Goal: Information Seeking & Learning: Learn about a topic

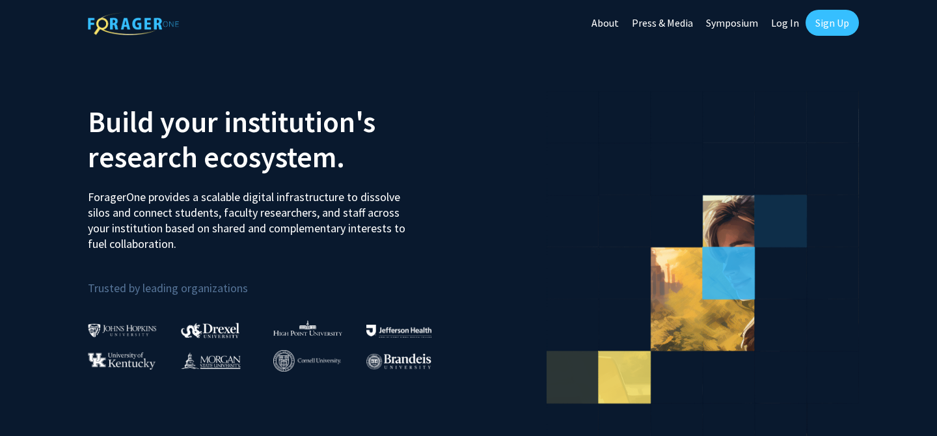
click at [790, 22] on link "Log In" at bounding box center [784, 23] width 41 height 46
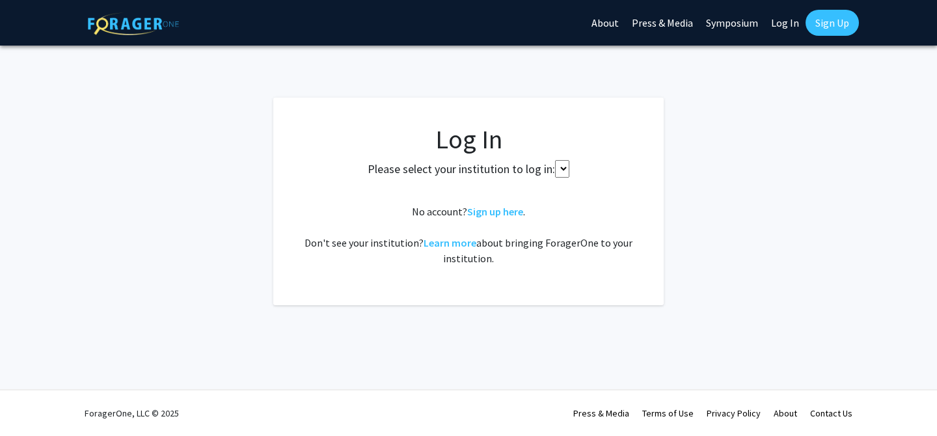
select select
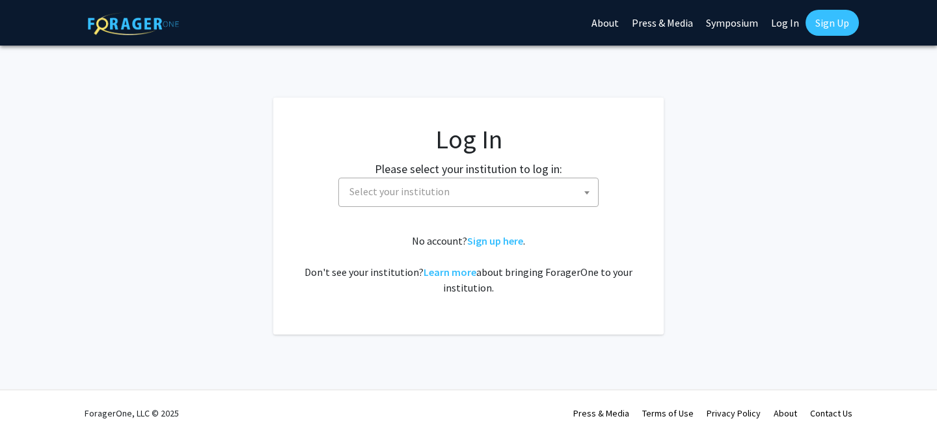
click at [562, 194] on span "Select your institution" at bounding box center [471, 191] width 254 height 27
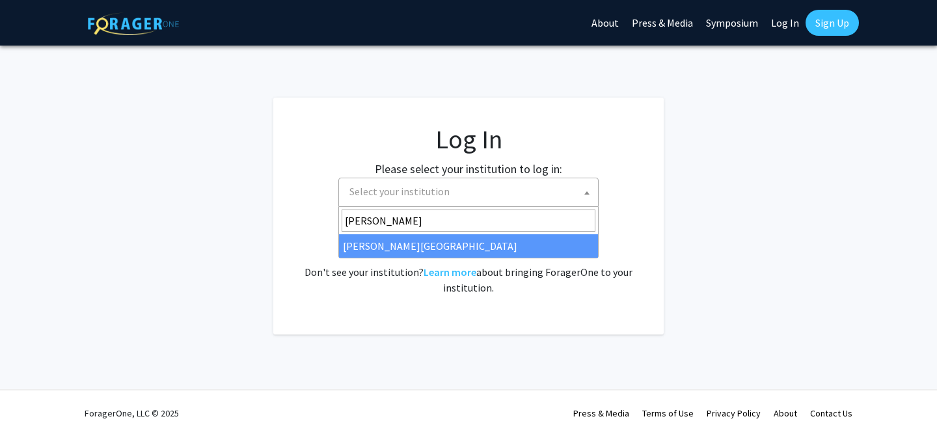
type input "thoma"
select select "24"
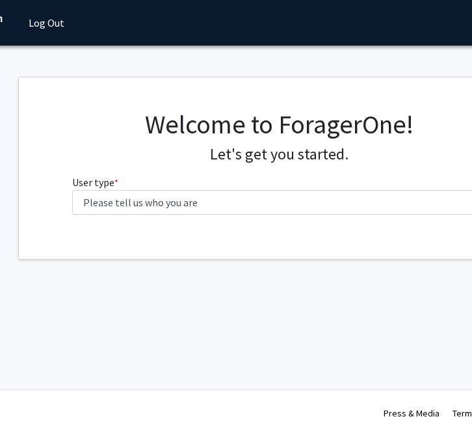
scroll to position [0, 136]
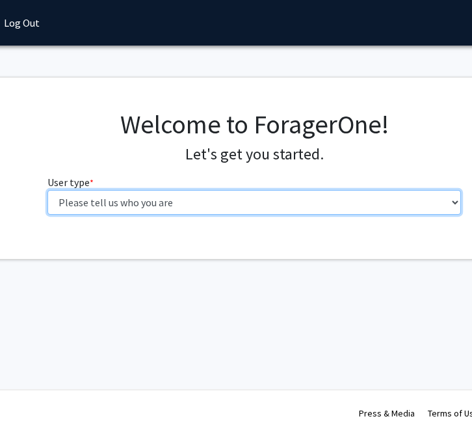
click at [186, 207] on select "Please tell us who you are Undergraduate Student Master's Student Doctoral Cand…" at bounding box center [254, 202] width 414 height 25
select select "4: postDoc"
click at [47, 190] on select "Please tell us who you are Undergraduate Student Master's Student Doctoral Cand…" at bounding box center [254, 202] width 414 height 25
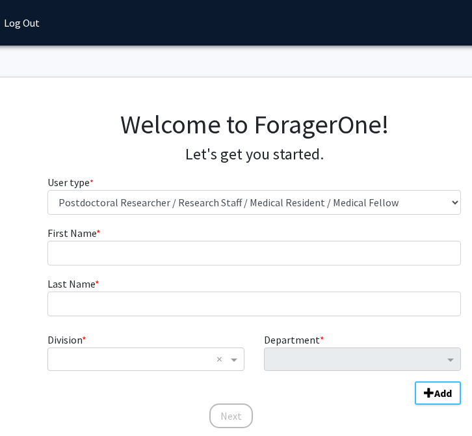
click at [182, 271] on form "First Name * required Last Name * required Division * × × Department * Add Next" at bounding box center [254, 320] width 414 height 191
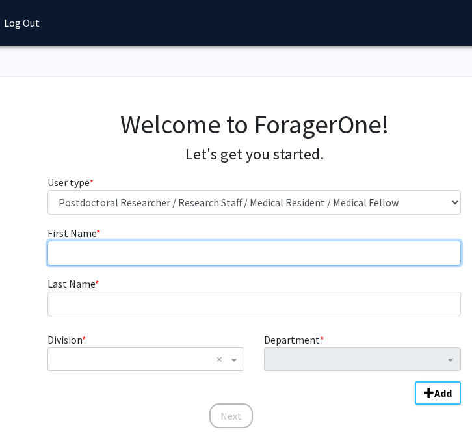
click at [189, 259] on input "First Name * required" at bounding box center [254, 253] width 414 height 25
type input "[PERSON_NAME]"
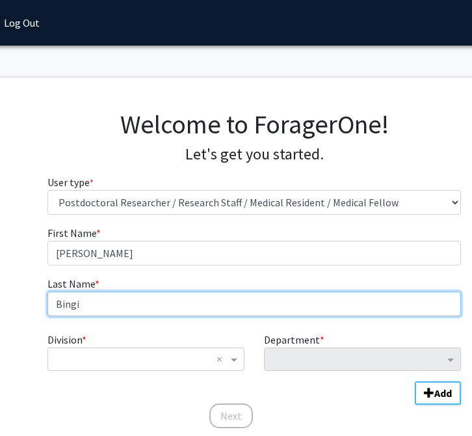
type input "Bingi"
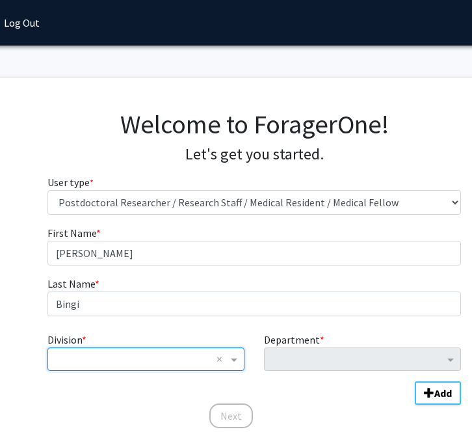
type input "p"
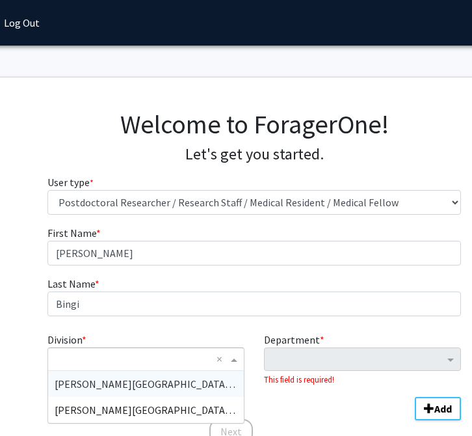
click at [114, 384] on span "[PERSON_NAME][GEOGRAPHIC_DATA] (SKMC)" at bounding box center [159, 383] width 209 height 13
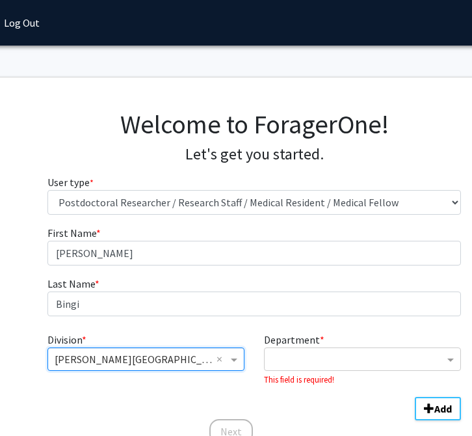
click at [308, 378] on small "This field is required!" at bounding box center [299, 379] width 70 height 10
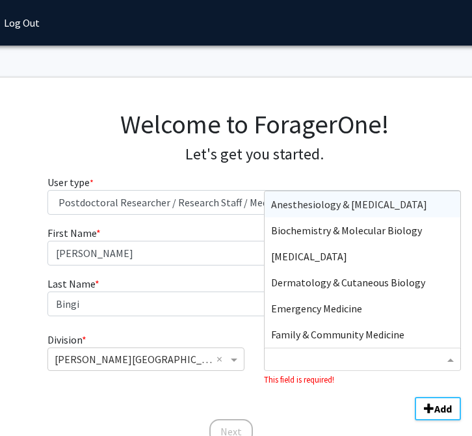
click at [308, 358] on input "Department" at bounding box center [357, 360] width 173 height 16
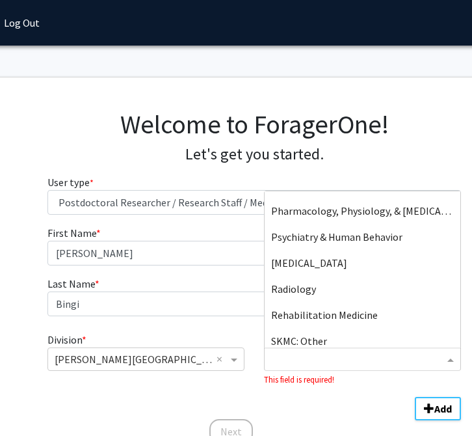
scroll to position [963, 0]
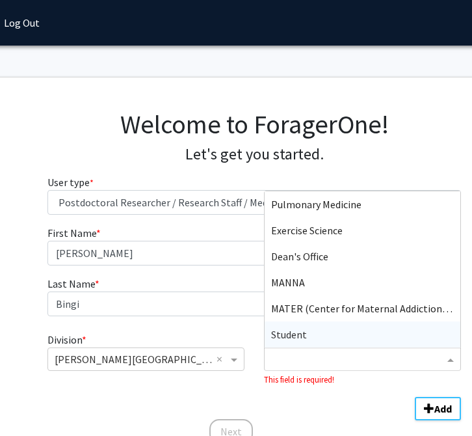
click at [318, 330] on div "Student" at bounding box center [363, 334] width 196 height 26
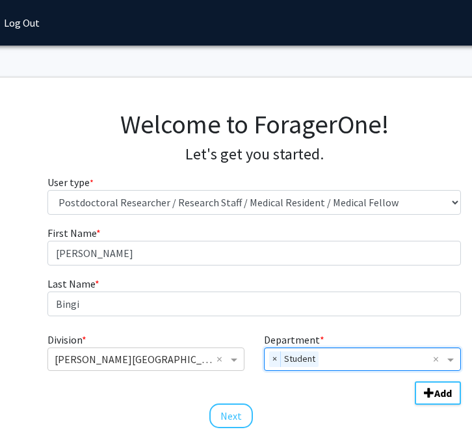
click at [318, 383] on div "Division * × [PERSON_NAME][GEOGRAPHIC_DATA] (SKMC) × Department * × Student × A…" at bounding box center [254, 362] width 414 height 70
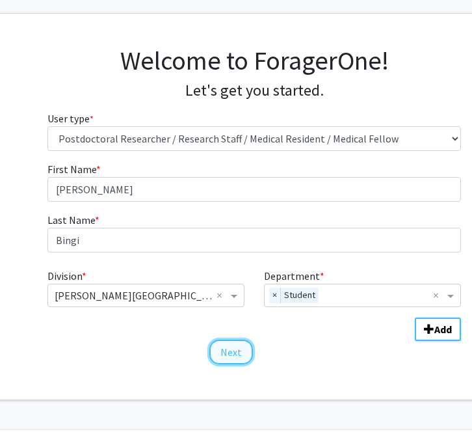
click at [234, 360] on button "Next" at bounding box center [231, 352] width 44 height 25
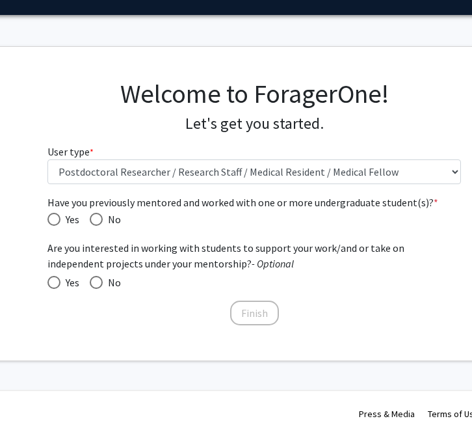
click at [148, 204] on span "Have you previously mentored and worked with one or more undergraduate student(…" at bounding box center [254, 202] width 414 height 16
drag, startPoint x: 179, startPoint y: 204, endPoint x: 234, endPoint y: 204, distance: 54.6
click at [234, 204] on span "Have you previously mentored and worked with one or more undergraduate student(…" at bounding box center [254, 202] width 414 height 16
click at [87, 217] on mat-radio-button "No" at bounding box center [100, 219] width 42 height 16
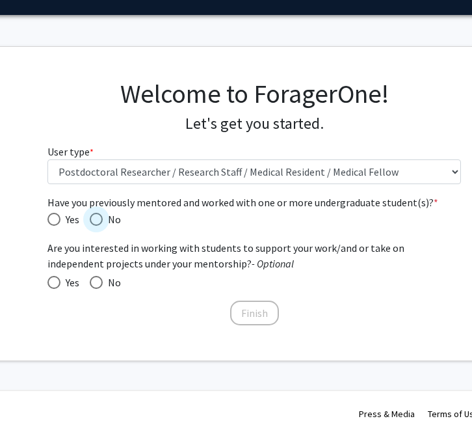
click at [102, 215] on span "Have you previously mentored and worked with one or more undergraduate student(…" at bounding box center [96, 219] width 13 height 13
click at [102, 215] on input "No" at bounding box center [96, 219] width 13 height 13
radio input "true"
click at [64, 277] on span "Yes" at bounding box center [69, 282] width 19 height 16
click at [60, 277] on input "Yes" at bounding box center [53, 282] width 13 height 13
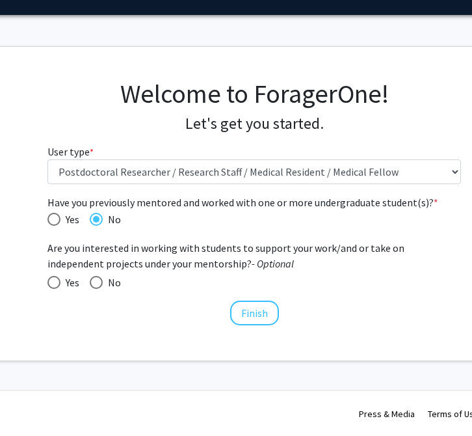
radio input "true"
click at [137, 263] on span "Are you interested in working with students to support your work/and or take on…" at bounding box center [254, 255] width 414 height 31
click at [260, 311] on button "Finish" at bounding box center [254, 312] width 49 height 25
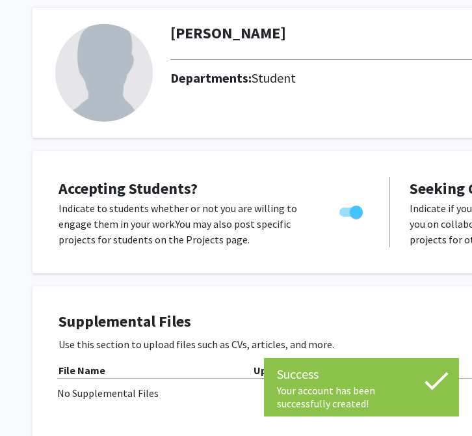
scroll to position [70, 0]
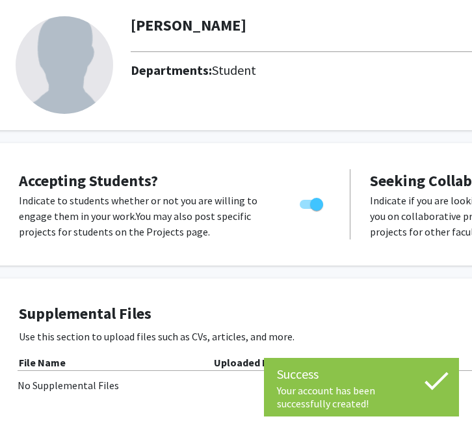
click at [315, 203] on span "Toggle" at bounding box center [316, 204] width 13 height 13
click at [306, 209] on input "Would you like to permit student requests?" at bounding box center [306, 209] width 1 height 1
checkbox input "false"
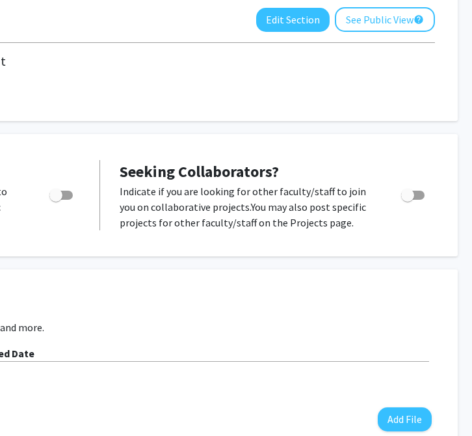
scroll to position [79, 288]
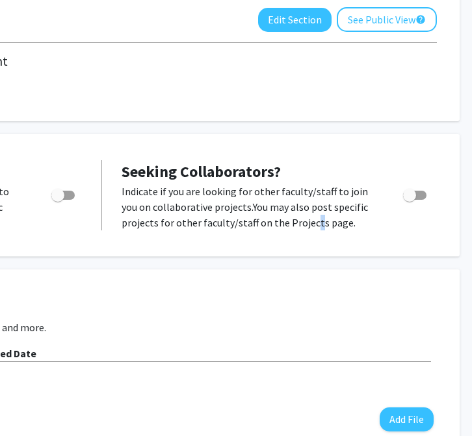
click at [306, 224] on p "Indicate if you are looking for other faculty/staff to join you on collaborativ…" at bounding box center [250, 206] width 257 height 47
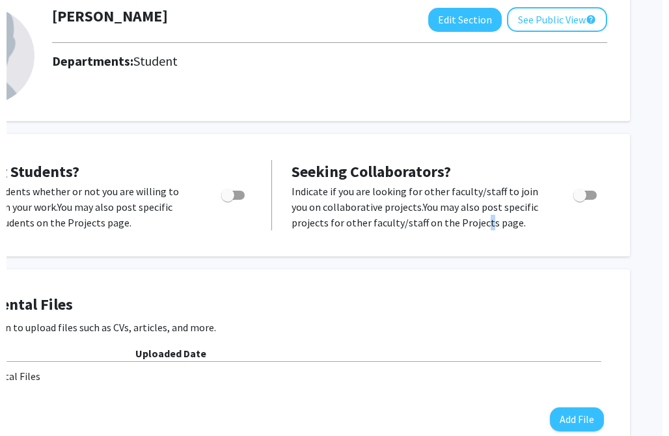
scroll to position [79, 112]
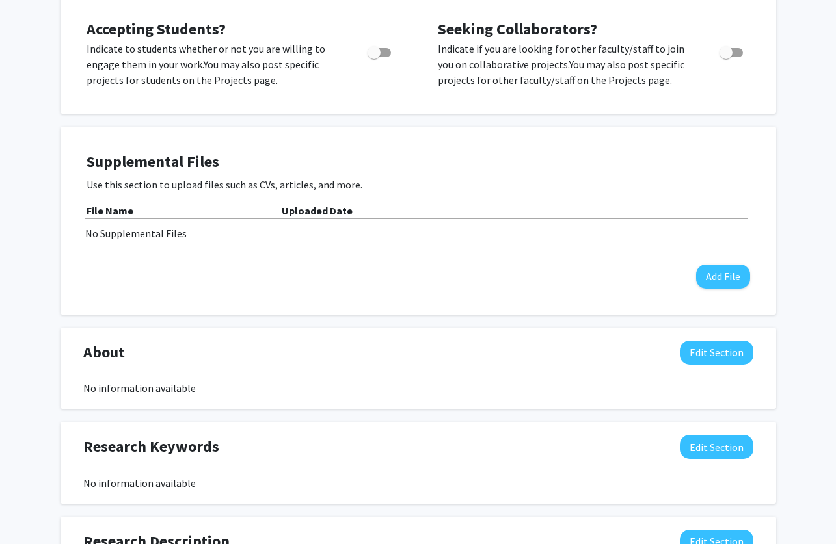
click at [52, 232] on div "[PERSON_NAME] Edit Section See Public View help Departments: Student Accepting …" at bounding box center [418, 423] width 836 height 1194
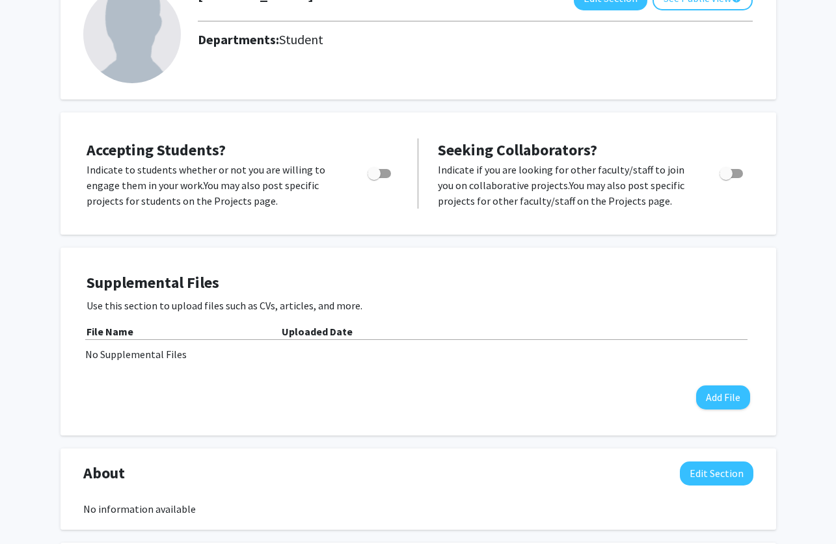
scroll to position [0, 0]
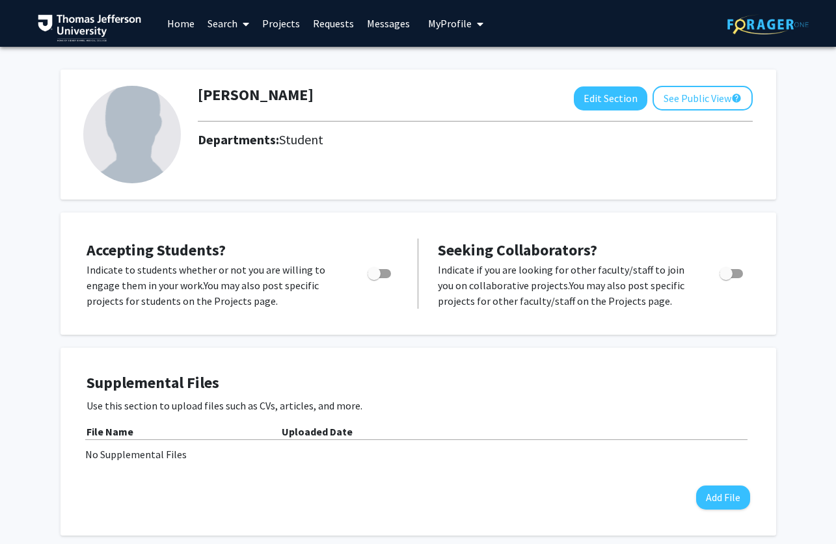
click at [220, 16] on link "Search" at bounding box center [228, 24] width 55 height 46
click at [273, 20] on link "Projects" at bounding box center [281, 24] width 51 height 46
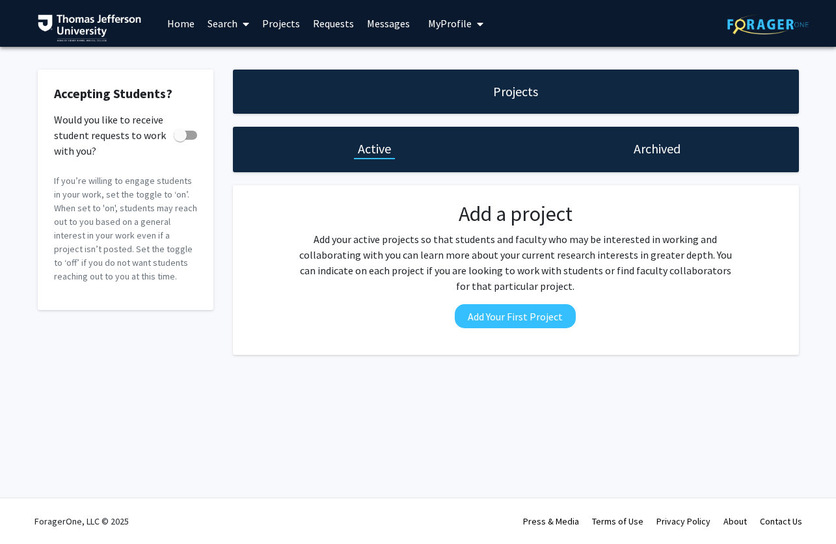
click at [217, 21] on link "Search" at bounding box center [228, 24] width 55 height 46
click at [226, 53] on span "Faculty/Staff" at bounding box center [249, 60] width 96 height 26
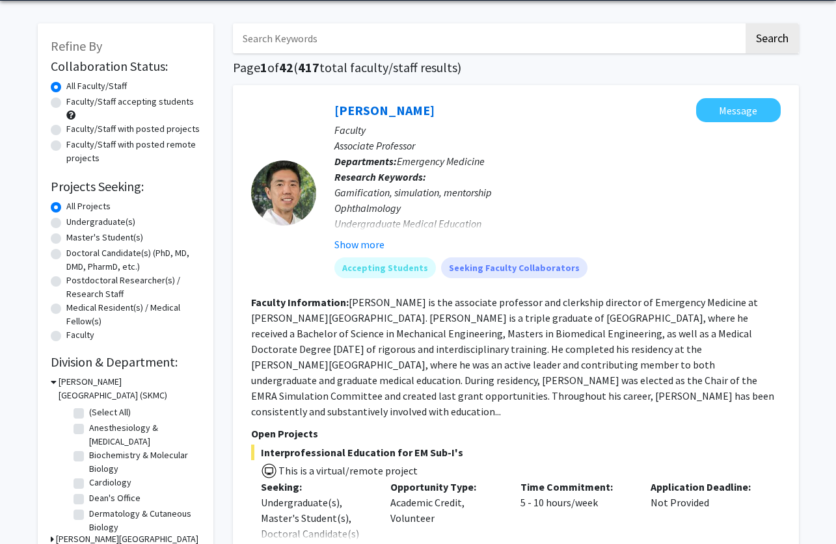
scroll to position [41, 0]
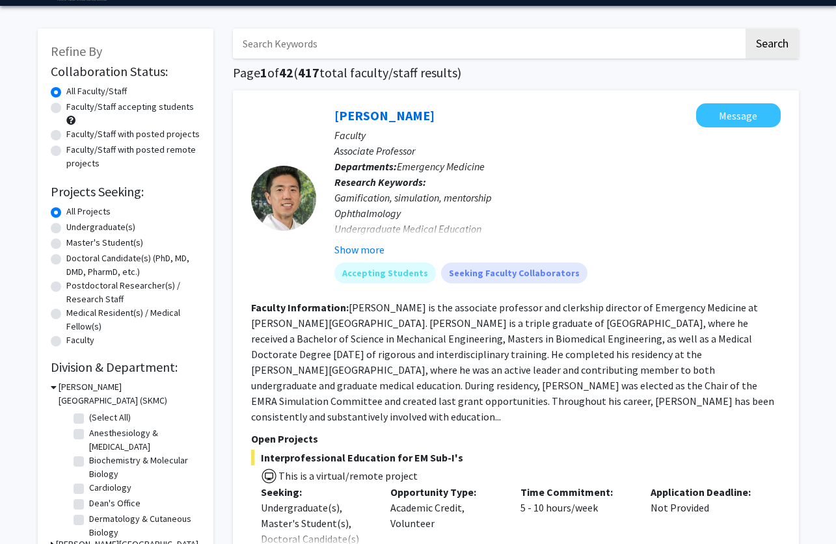
click at [66, 310] on label "Medical Resident(s) / Medical Fellow(s)" at bounding box center [133, 319] width 134 height 27
click at [66, 310] on input "Medical Resident(s) / Medical Fellow(s)" at bounding box center [70, 310] width 8 height 8
radio input "true"
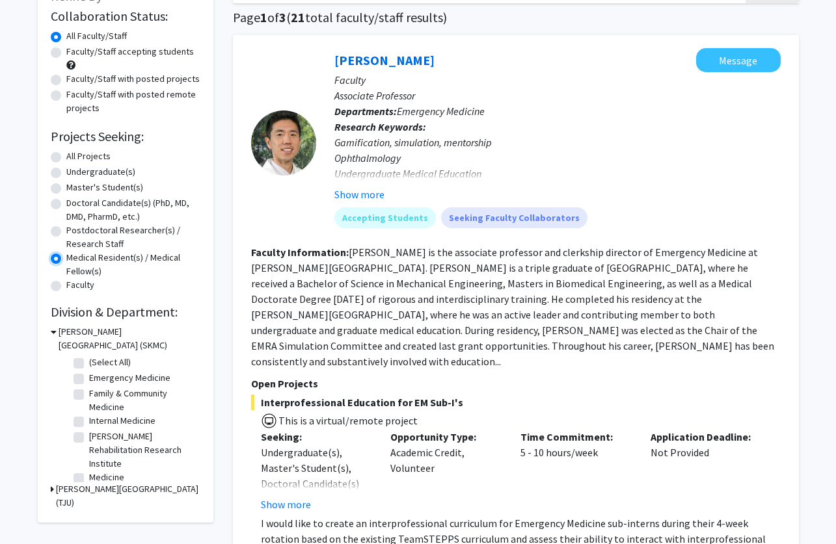
scroll to position [83, 0]
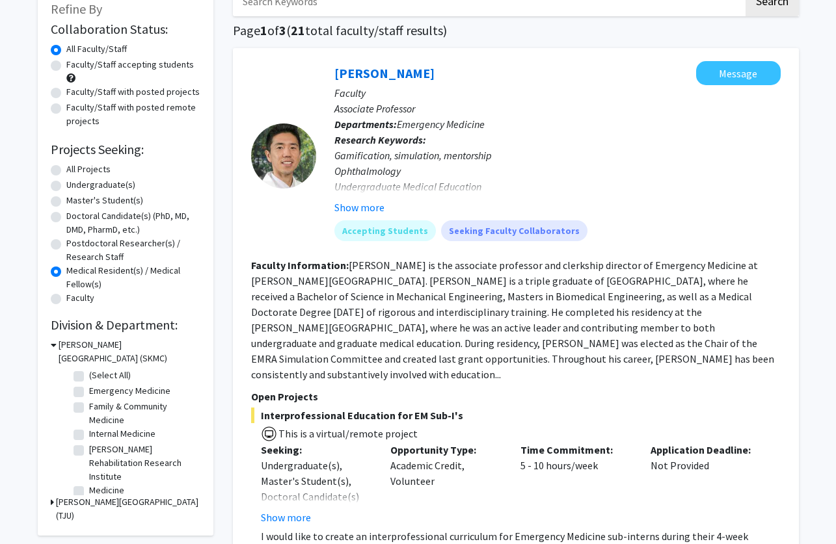
click at [66, 92] on label "Faculty/Staff with posted projects" at bounding box center [132, 92] width 133 height 14
click at [66, 92] on input "Faculty/Staff with posted projects" at bounding box center [70, 89] width 8 height 8
radio input "true"
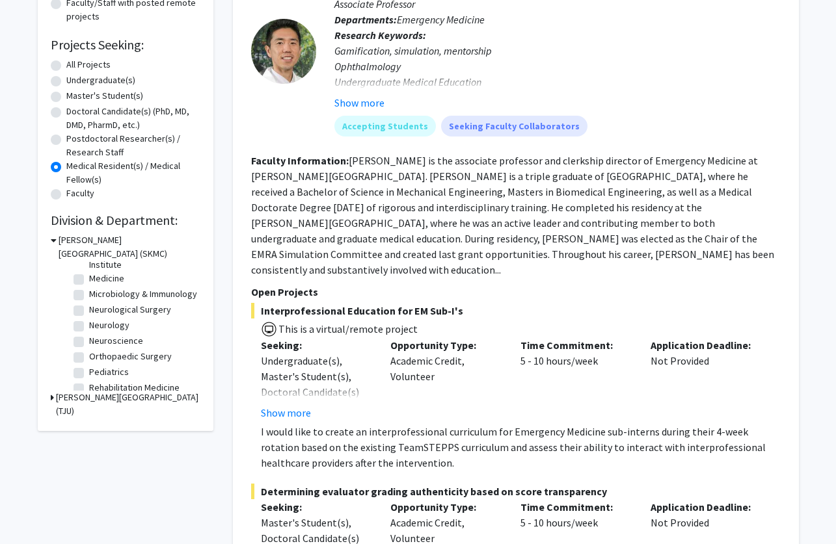
scroll to position [114, 0]
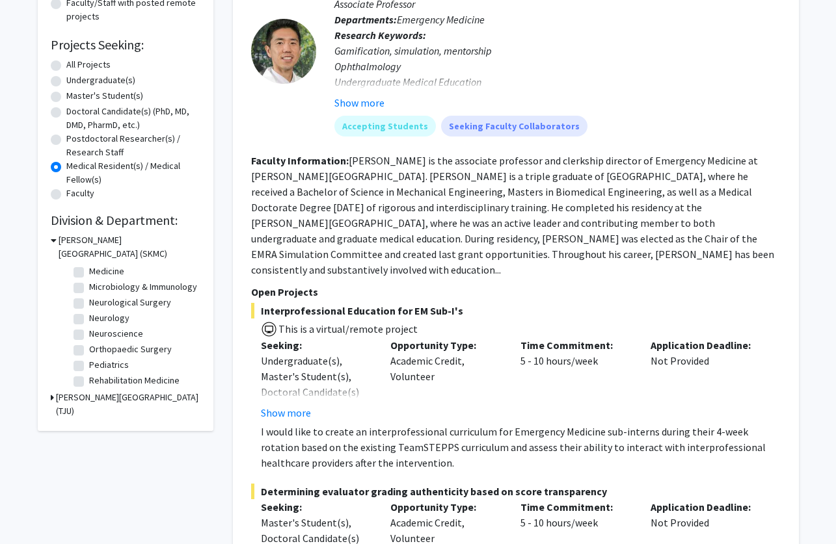
click at [89, 268] on label "Medicine" at bounding box center [106, 272] width 35 height 14
click at [89, 268] on input "Medicine" at bounding box center [93, 269] width 8 height 8
checkbox input "true"
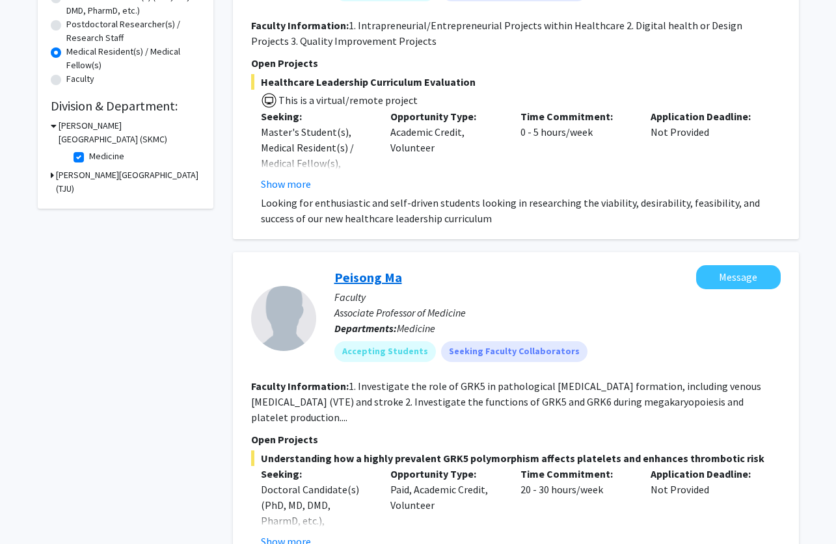
scroll to position [289, 0]
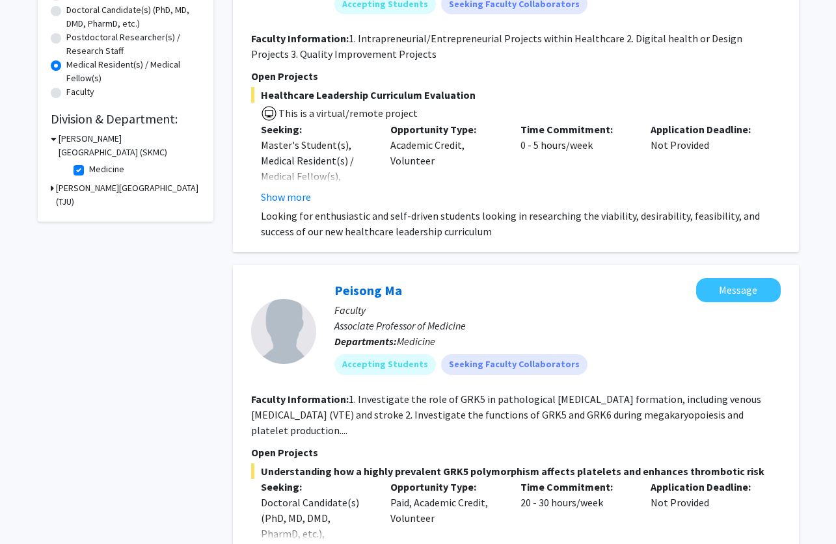
click at [89, 169] on label "Medicine" at bounding box center [106, 170] width 35 height 14
click at [89, 169] on input "Medicine" at bounding box center [93, 167] width 8 height 8
checkbox input "false"
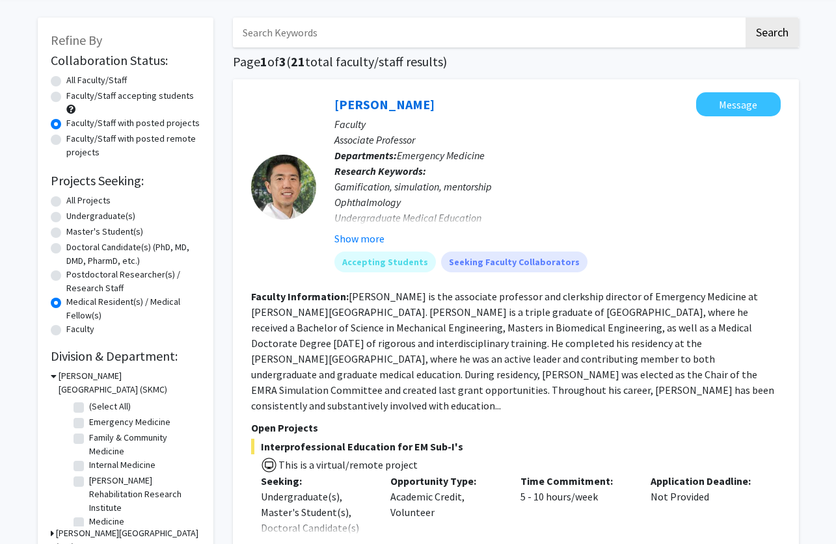
click at [89, 403] on label "(Select All)" at bounding box center [110, 407] width 42 height 14
click at [89, 403] on input "(Select All)" at bounding box center [93, 404] width 8 height 8
checkbox input "true"
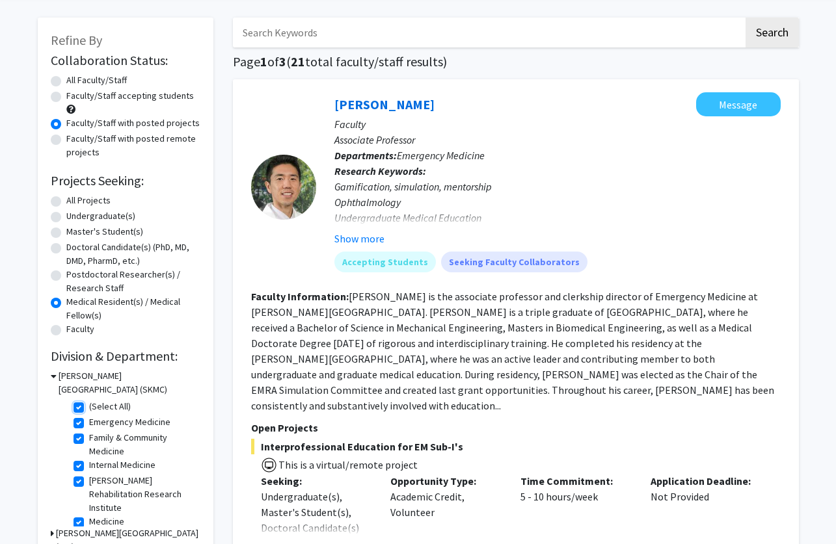
checkbox input "true"
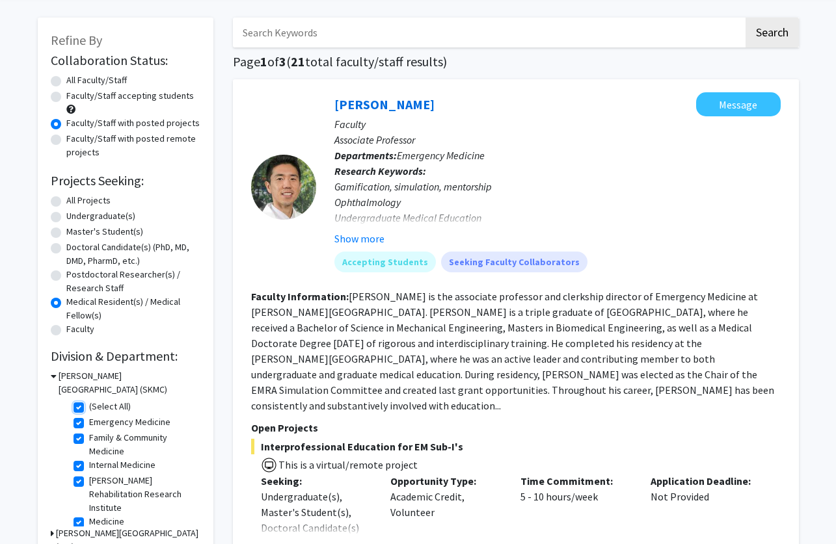
checkbox input "true"
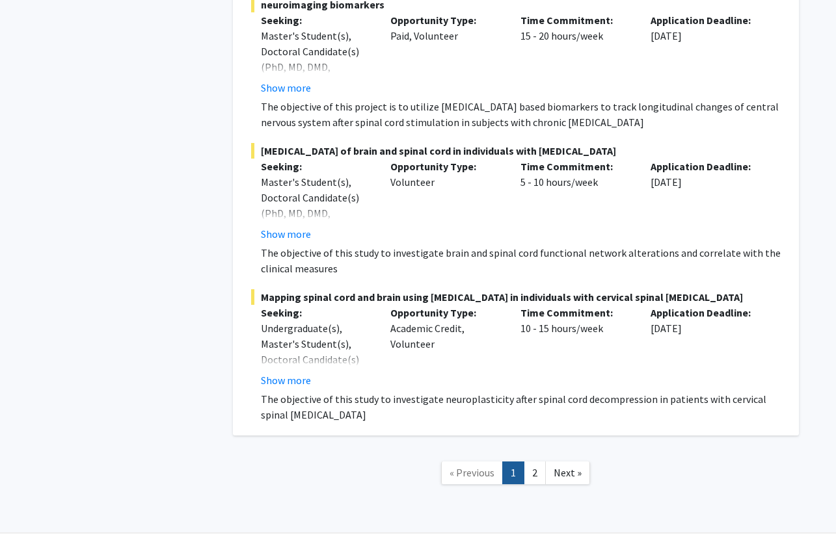
scroll to position [9053, 0]
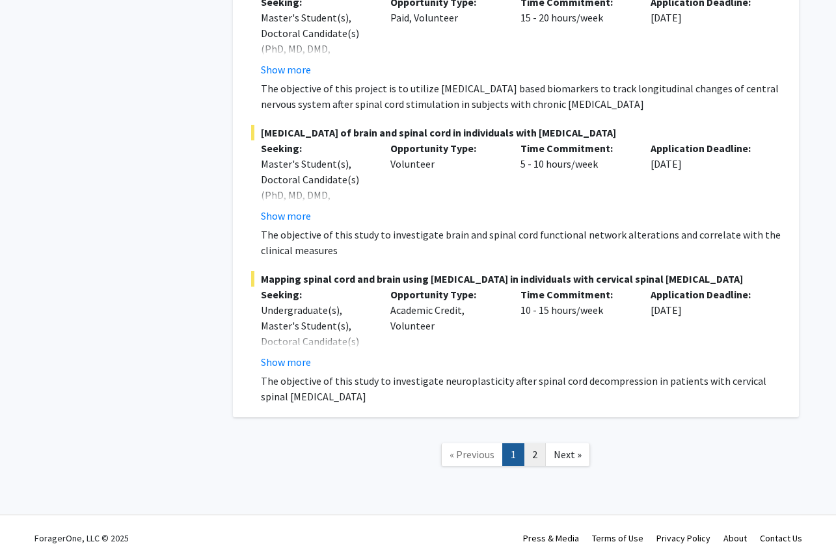
click at [537, 435] on link "2" at bounding box center [535, 455] width 22 height 23
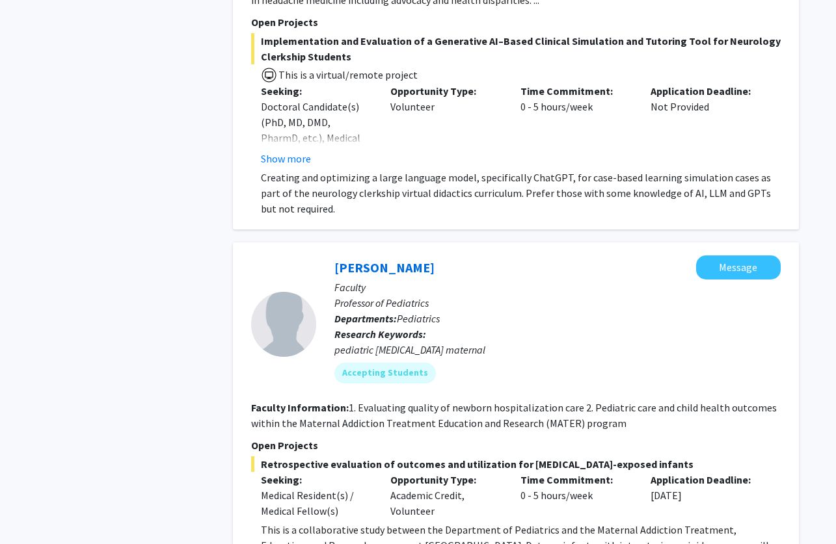
scroll to position [2675, 0]
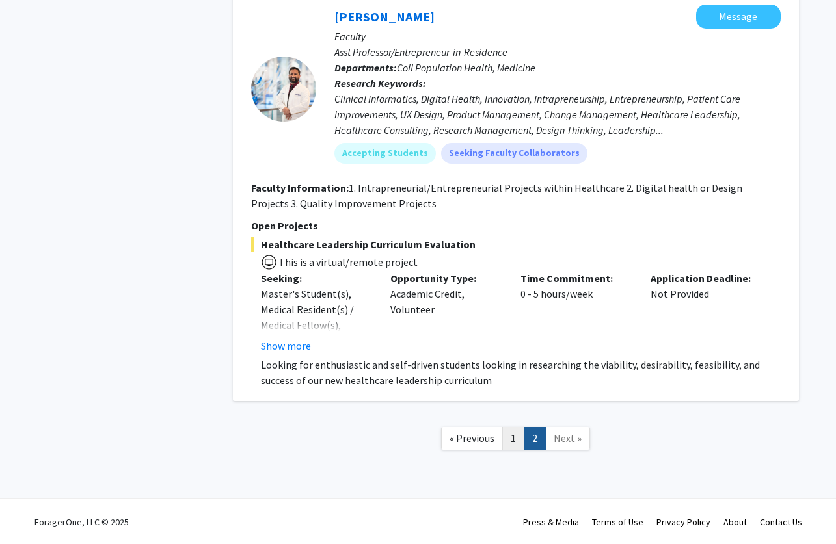
click at [519, 428] on link "1" at bounding box center [513, 438] width 22 height 23
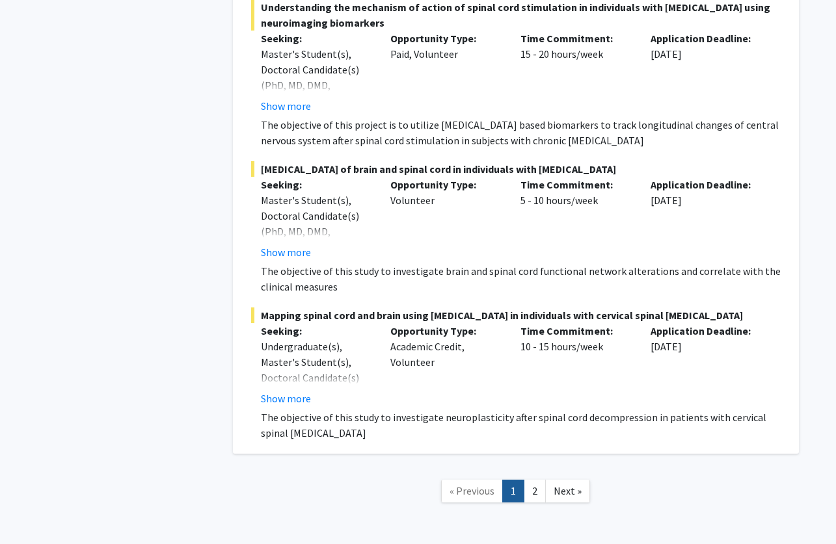
scroll to position [9053, 0]
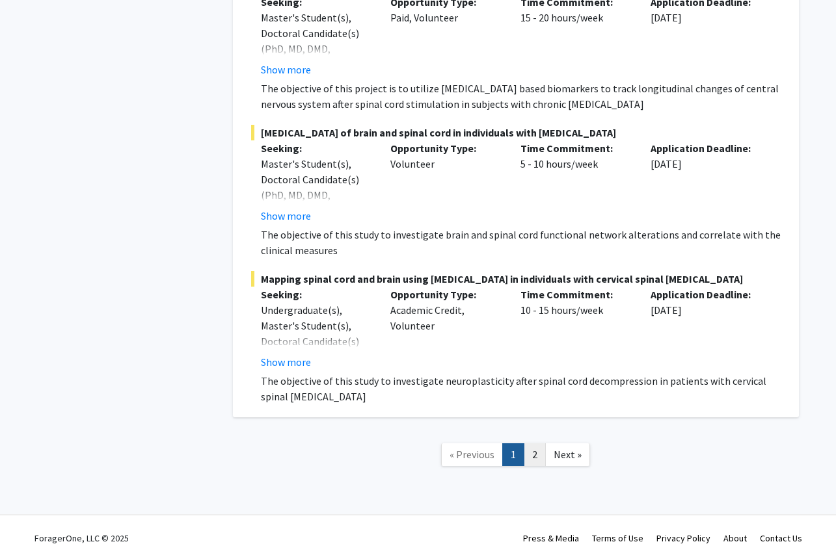
click at [528, 435] on link "2" at bounding box center [535, 455] width 22 height 23
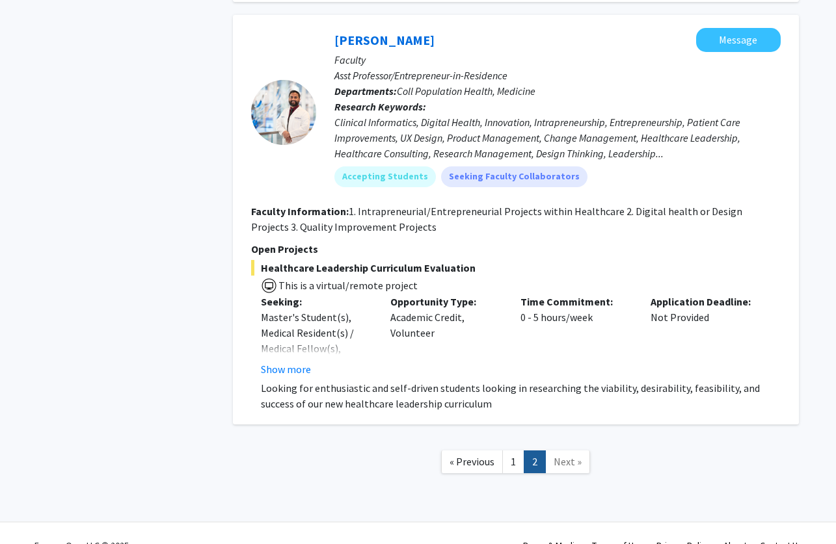
scroll to position [2675, 0]
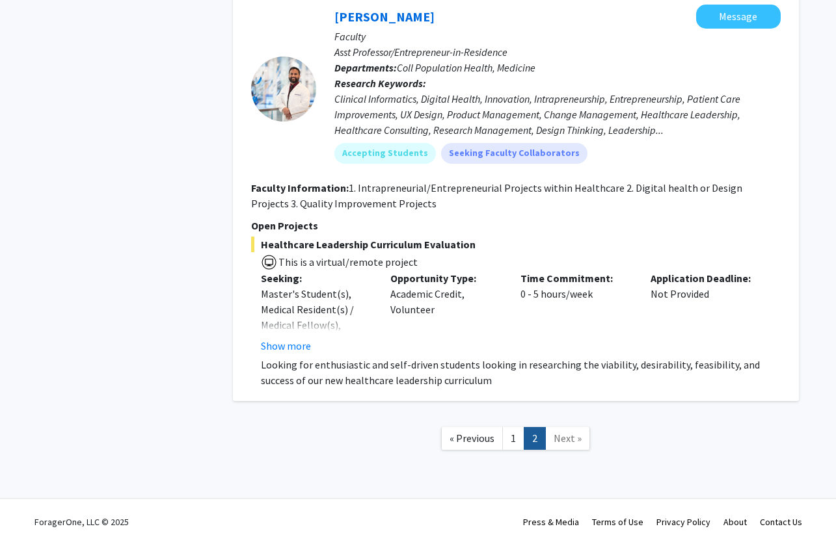
click at [374, 369] on p "Looking for enthusiastic and self-driven students looking in researching the vi…" at bounding box center [521, 372] width 520 height 31
click at [527, 435] on nav "« Previous 1 2 Next »" at bounding box center [516, 440] width 566 height 53
click at [524, 435] on link "2" at bounding box center [535, 438] width 22 height 23
click at [511, 435] on link "1" at bounding box center [513, 438] width 22 height 23
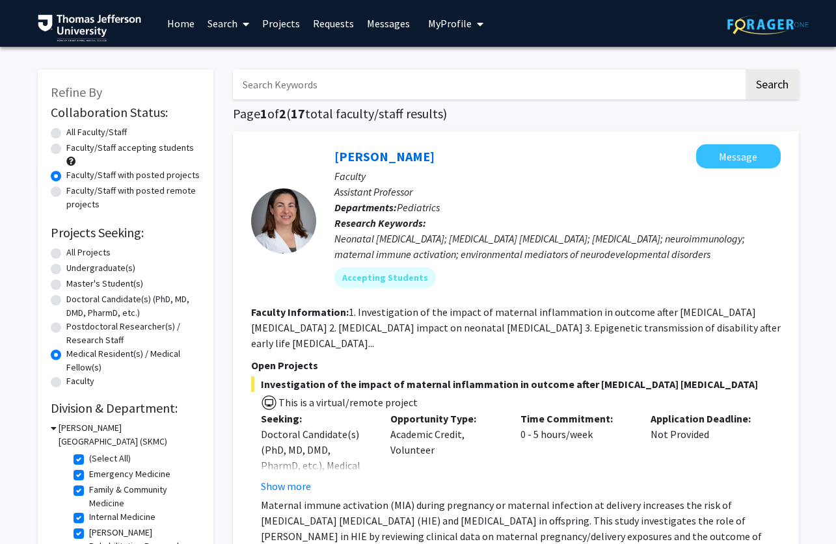
scroll to position [1, 0]
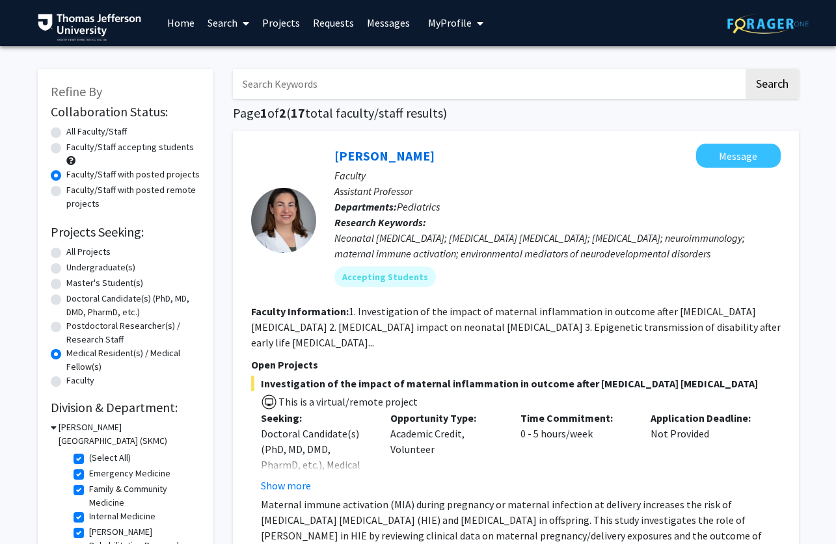
click at [66, 148] on label "Faculty/Staff accepting students" at bounding box center [129, 147] width 127 height 14
click at [66, 148] on input "Faculty/Staff accepting students" at bounding box center [70, 144] width 8 height 8
radio input "true"
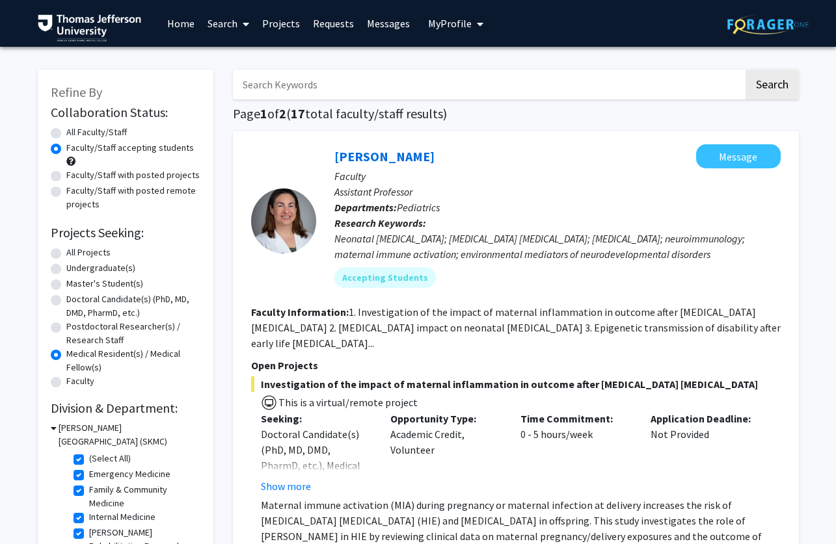
click at [66, 175] on label "Faculty/Staff with posted projects" at bounding box center [132, 175] width 133 height 14
click at [66, 175] on input "Faculty/Staff with posted projects" at bounding box center [70, 172] width 8 height 8
radio input "true"
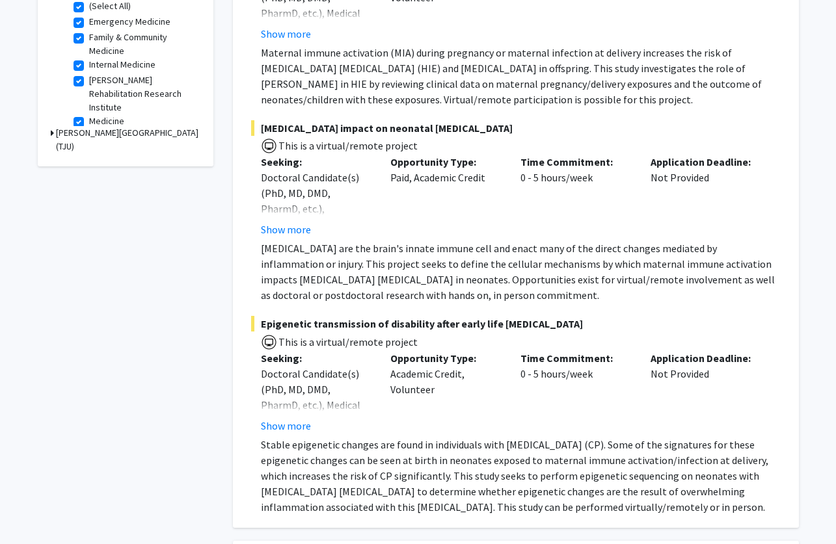
scroll to position [459, 0]
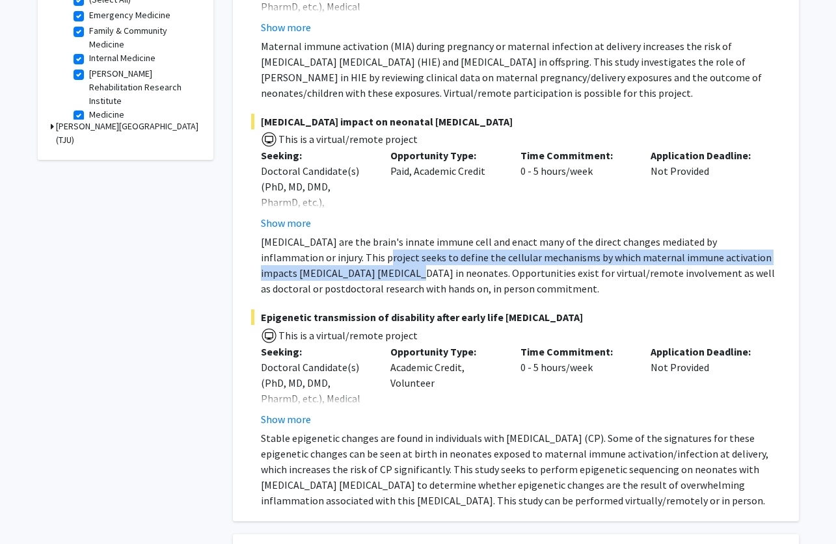
drag, startPoint x: 308, startPoint y: 252, endPoint x: 308, endPoint y: 269, distance: 16.9
click at [308, 269] on p "[MEDICAL_DATA] are the brain's innate immune cell and enact many of the direct …" at bounding box center [521, 265] width 520 height 62
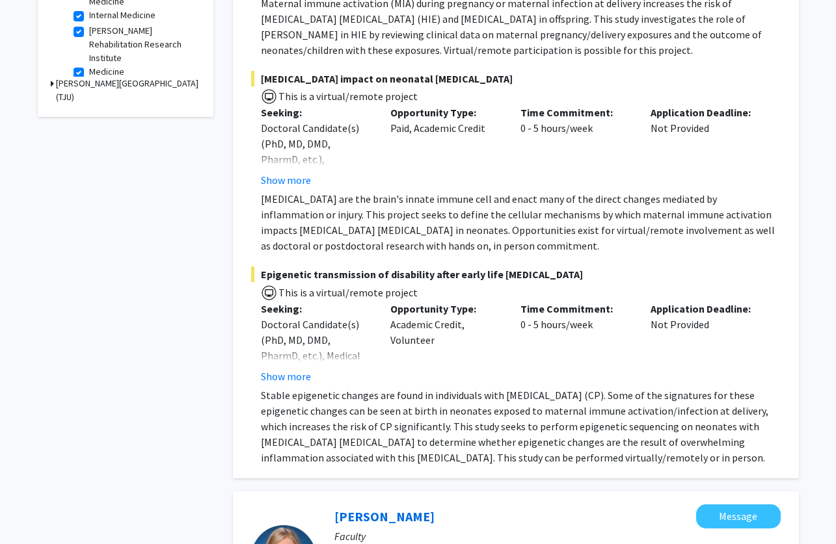
scroll to position [514, 0]
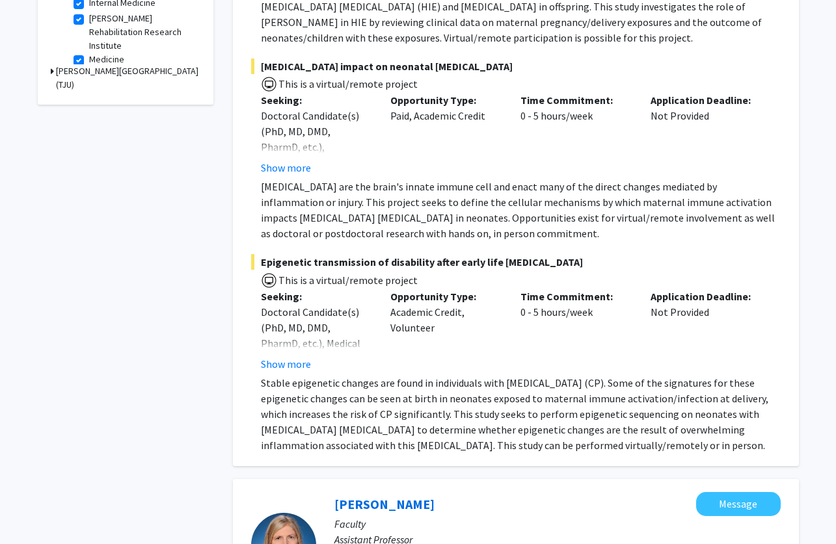
drag, startPoint x: 310, startPoint y: 267, endPoint x: 318, endPoint y: 279, distance: 15.0
click at [318, 280] on div "Epigenetic transmission of disability after early life [MEDICAL_DATA] This is a…" at bounding box center [515, 353] width 529 height 199
drag, startPoint x: 317, startPoint y: 255, endPoint x: 373, endPoint y: 256, distance: 55.9
click at [373, 256] on span "Epigenetic transmission of disability after early life [MEDICAL_DATA]" at bounding box center [515, 262] width 529 height 16
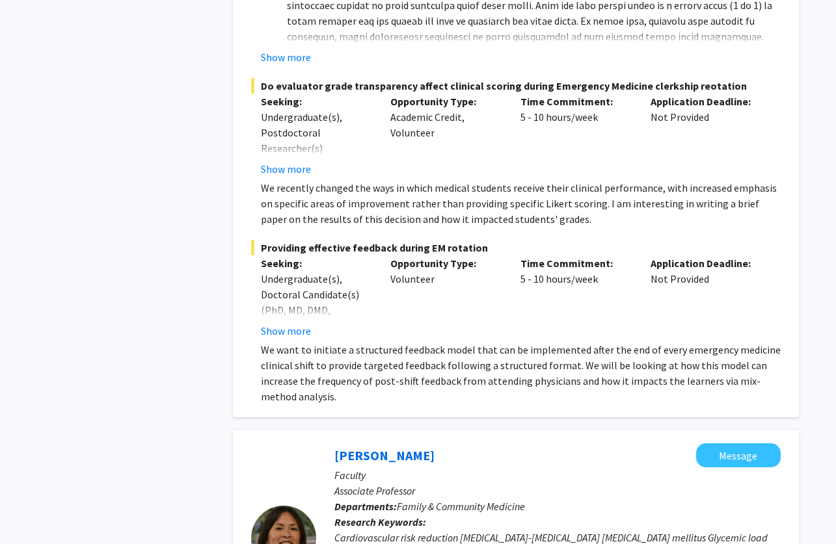
scroll to position [2128, 0]
